Goal: Task Accomplishment & Management: Manage account settings

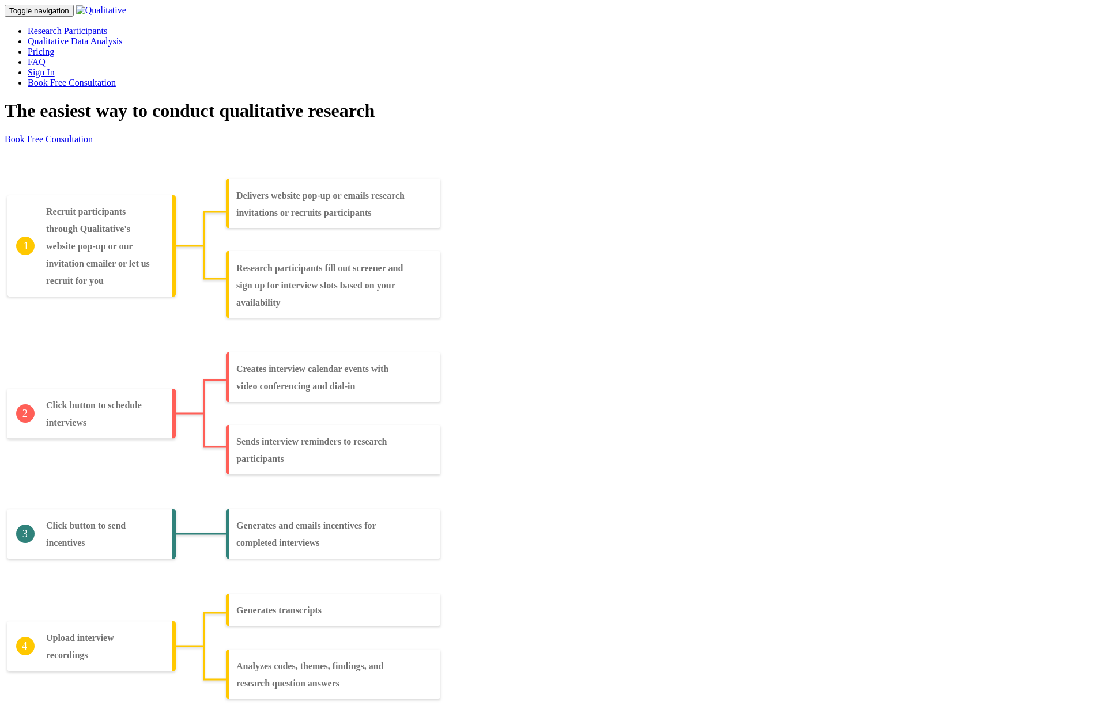
click at [55, 67] on link "Sign In" at bounding box center [41, 72] width 27 height 10
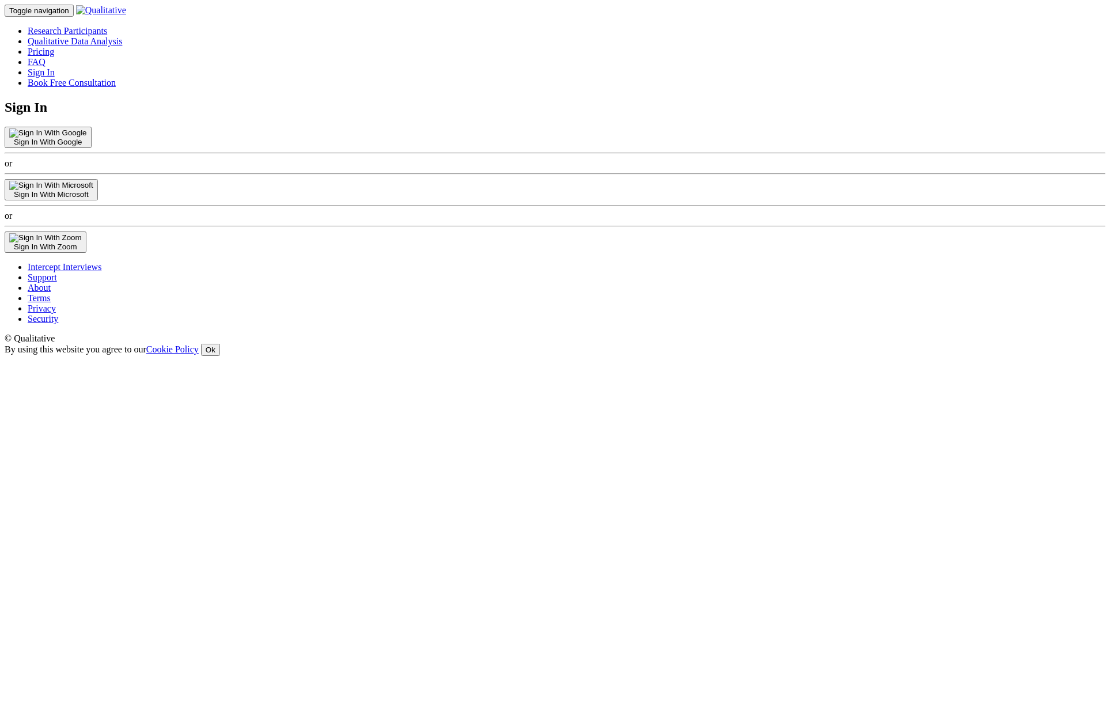
click at [86, 253] on button "Sign In With Zoom" at bounding box center [46, 242] width 82 height 21
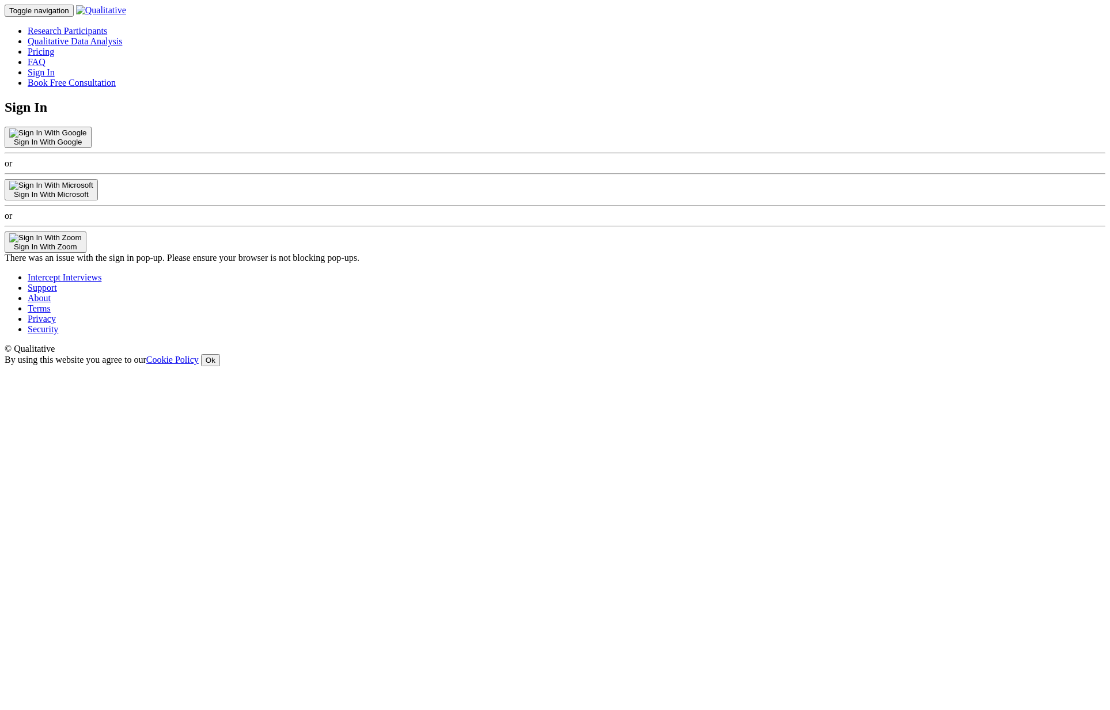
click at [207, 255] on ui-view "Sign In Sign In With Google or Sign In With Microsoft or Sign In With Zoom Ther…" at bounding box center [555, 182] width 1101 height 164
